Goal: Transaction & Acquisition: Purchase product/service

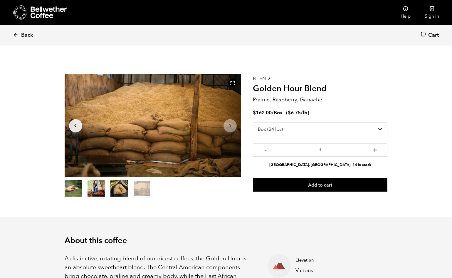
select select "box"
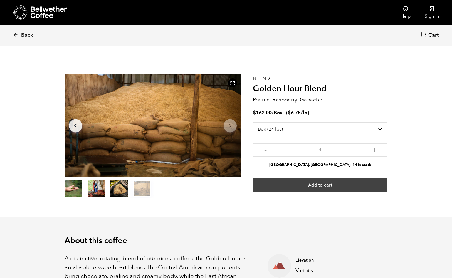
scroll to position [256, 313]
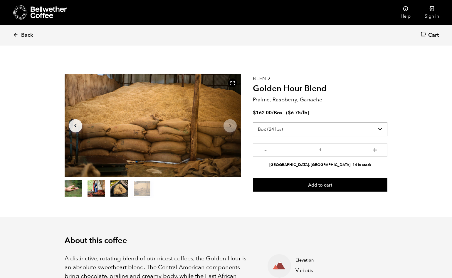
click at [303, 129] on select "Select size Bag (60kg) (132 lbs) Box (24 lbs)" at bounding box center [320, 129] width 135 height 14
click at [28, 36] on span "Back" at bounding box center [27, 35] width 12 height 7
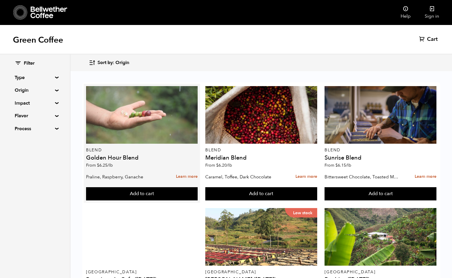
click at [170, 124] on div at bounding box center [142, 115] width 112 height 58
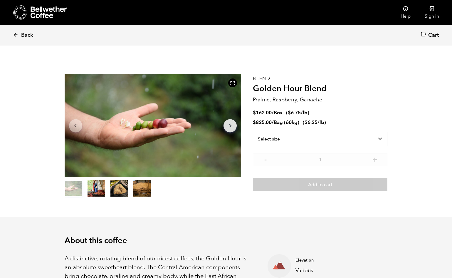
scroll to position [256, 313]
click at [270, 137] on select "Select size Bag (60kg) (132 lbs) Box (24 lbs)" at bounding box center [320, 139] width 135 height 14
select select "box"
click at [253, 132] on select "Select size Bag (60kg) (132 lbs) Box (24 lbs)" at bounding box center [320, 139] width 135 height 14
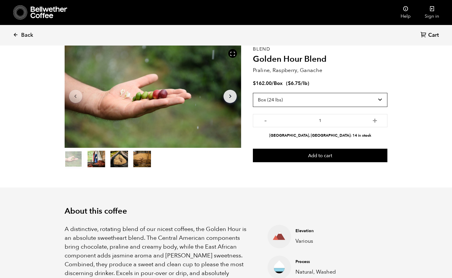
scroll to position [0, 0]
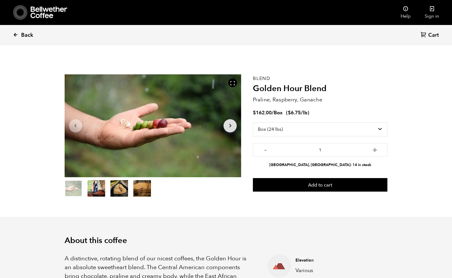
click at [26, 36] on span "Back" at bounding box center [27, 35] width 12 height 7
